Goal: Task Accomplishment & Management: Manage account settings

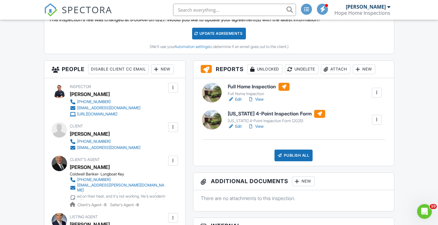
click at [262, 127] on link "View" at bounding box center [256, 126] width 16 height 6
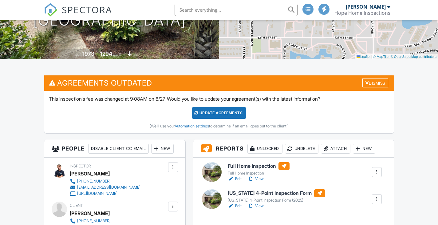
scroll to position [123, 0]
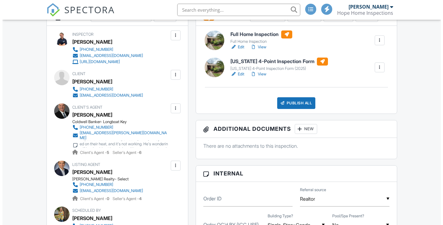
scroll to position [246, 0]
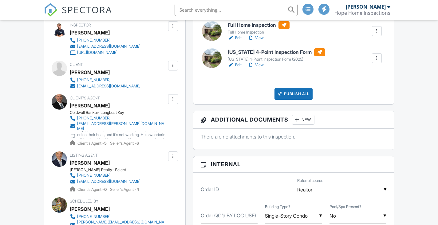
click at [310, 92] on div "Publish All" at bounding box center [293, 94] width 38 height 12
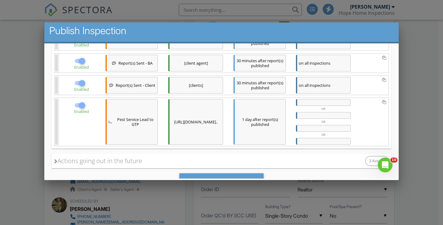
scroll to position [174, 0]
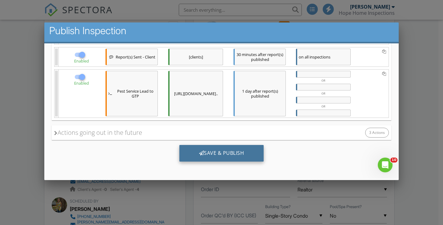
click at [221, 148] on div "Save & Publish" at bounding box center [221, 153] width 85 height 17
